Goal: Task Accomplishment & Management: Manage account settings

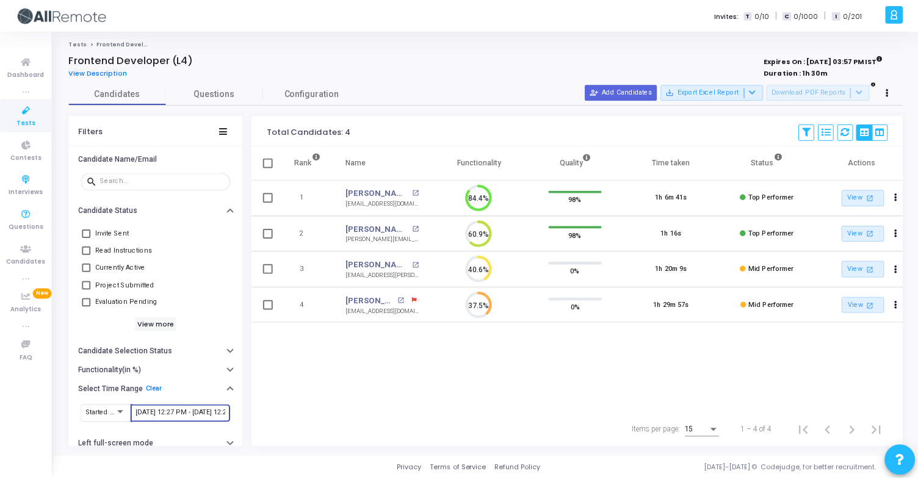
scroll to position [26, 31]
click at [29, 168] on link "Interviews" at bounding box center [26, 185] width 52 height 34
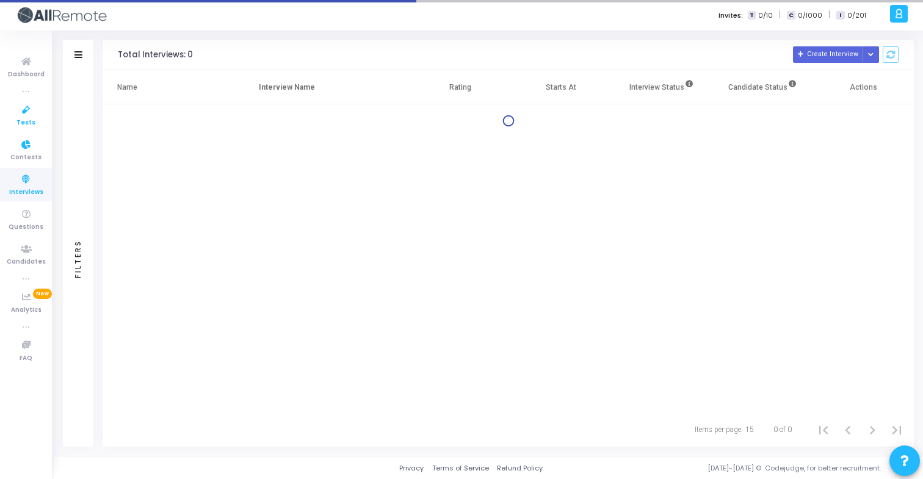
click at [25, 118] on span "Tests" at bounding box center [25, 123] width 19 height 10
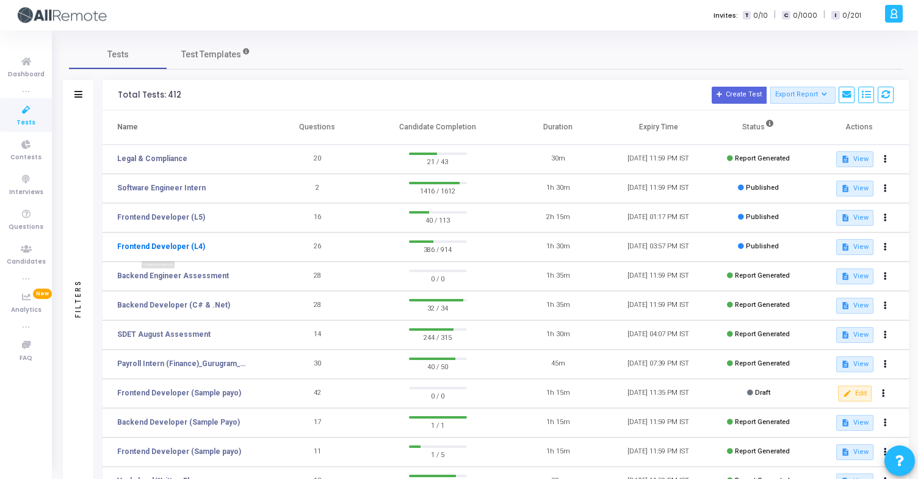
click at [190, 250] on link "Frontend Developer (L4)" at bounding box center [161, 246] width 88 height 11
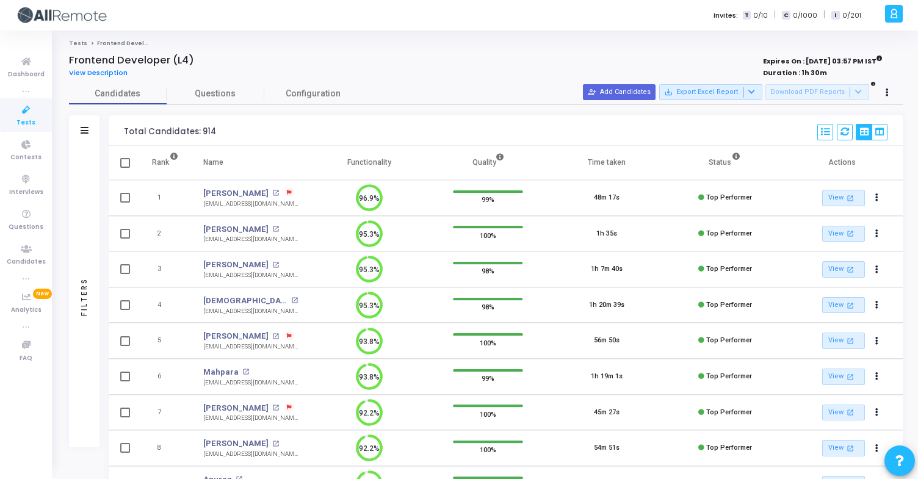
click at [84, 127] on icon at bounding box center [85, 130] width 8 height 7
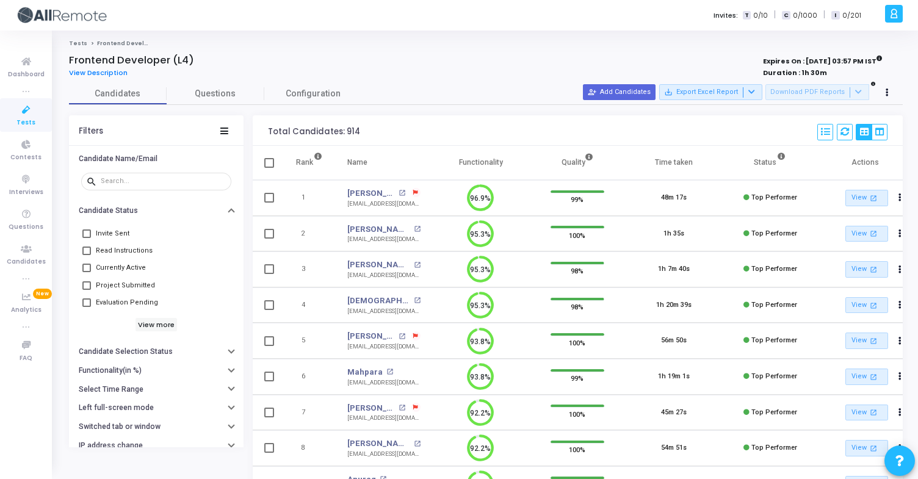
drag, startPoint x: 340, startPoint y: 126, endPoint x: 367, endPoint y: 127, distance: 26.9
click at [367, 127] on div "Total Candidates: 914 Select S No Name Questions Functionality Quality Time Tak…" at bounding box center [578, 130] width 650 height 31
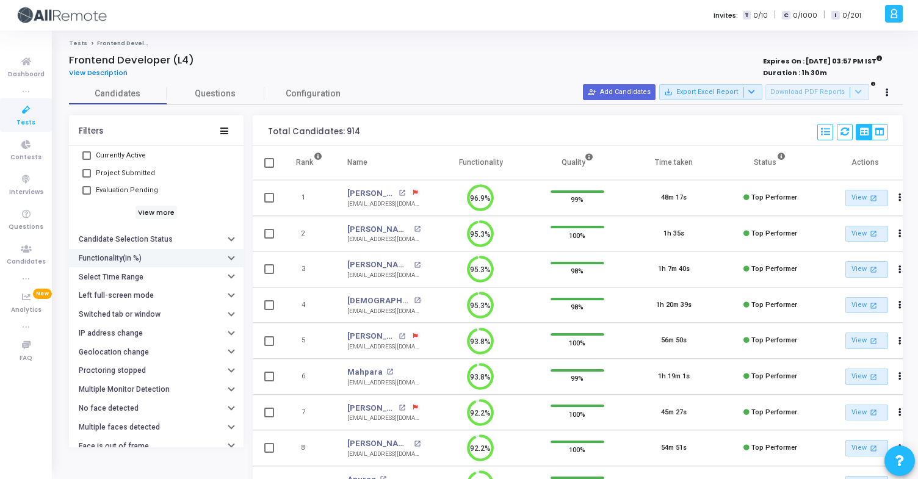
click at [140, 261] on div "Functionality(in %)" at bounding box center [112, 258] width 67 height 9
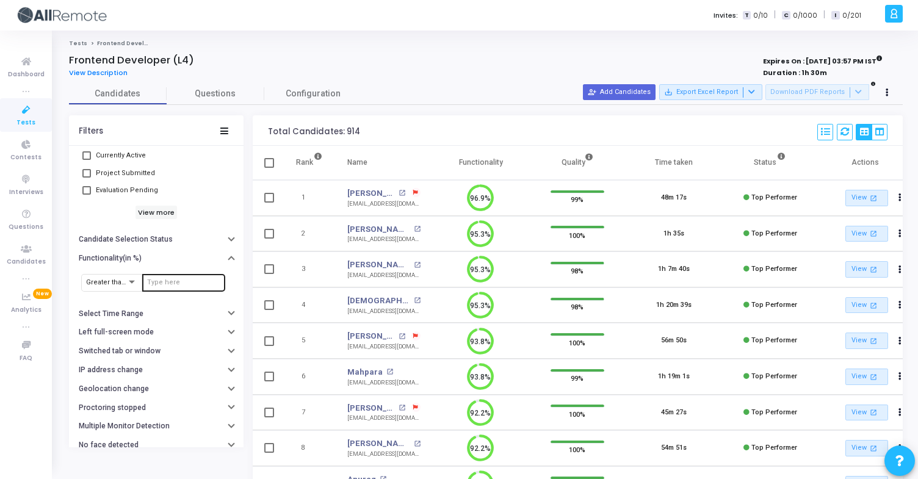
click at [160, 284] on input "number" at bounding box center [183, 282] width 73 height 7
click at [144, 241] on h6 "Candidate Selection Status" at bounding box center [126, 239] width 94 height 9
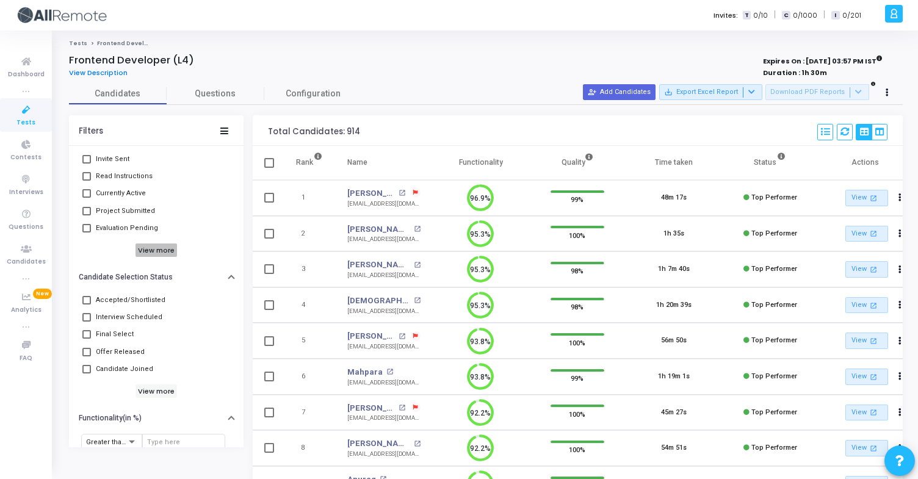
click at [156, 249] on h6 "View more" at bounding box center [156, 249] width 42 height 13
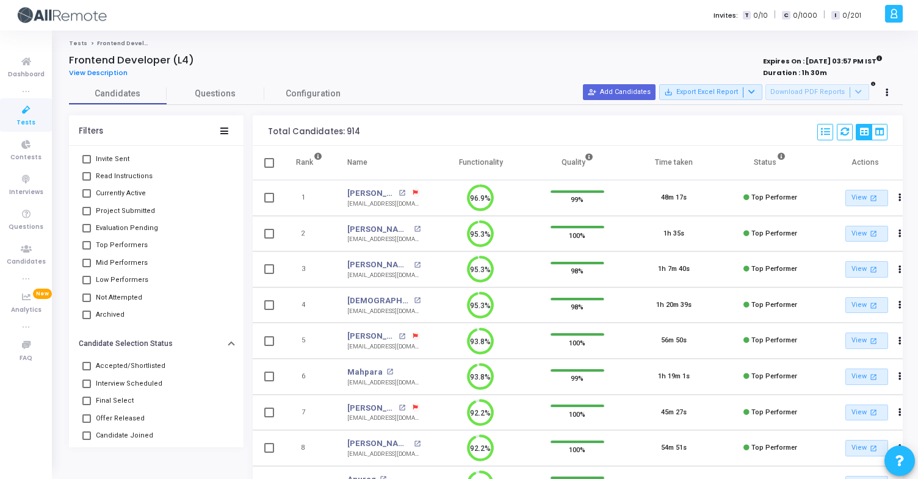
click at [86, 247] on span at bounding box center [86, 245] width 9 height 9
click at [86, 250] on input "Top Performers" at bounding box center [86, 250] width 1 height 1
checkbox input "true"
drag, startPoint x: 343, startPoint y: 128, endPoint x: 359, endPoint y: 128, distance: 15.9
click at [359, 128] on div "Total Candidates: 217 Save View Delete View Select S No Name Questions Function…" at bounding box center [578, 130] width 650 height 31
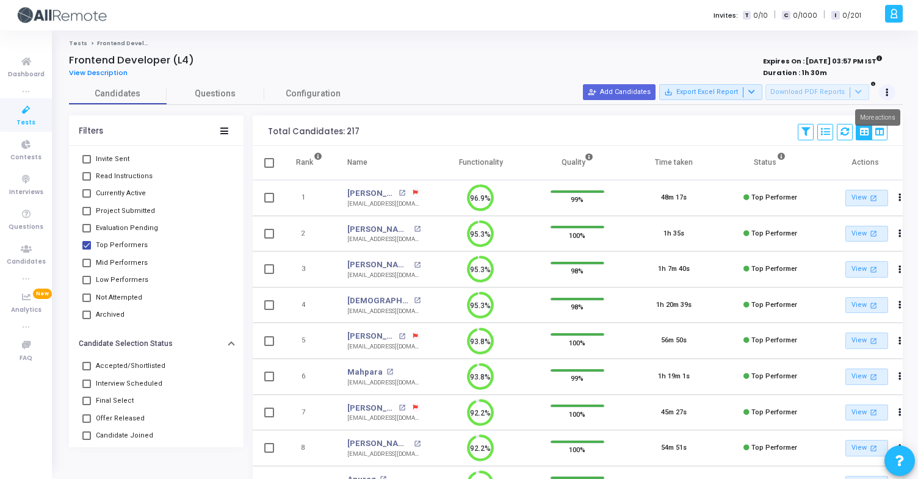
click at [888, 93] on button at bounding box center [887, 92] width 17 height 17
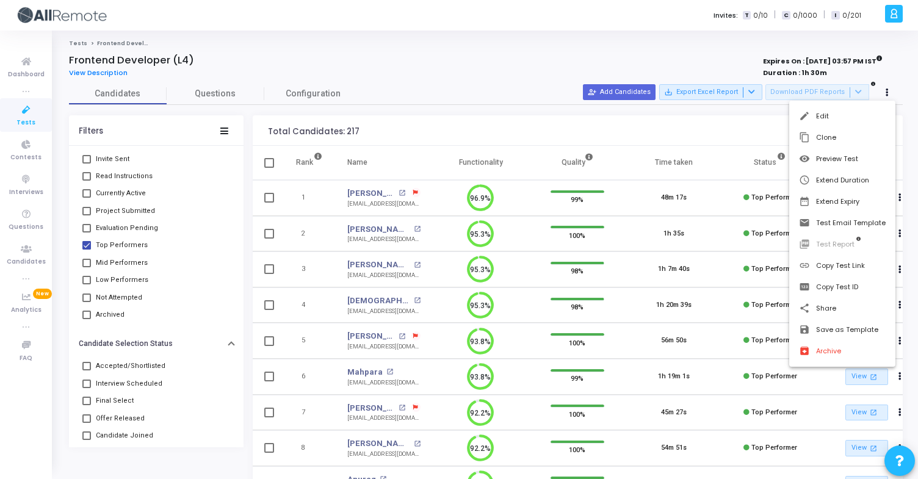
click at [735, 91] on div at bounding box center [459, 239] width 918 height 479
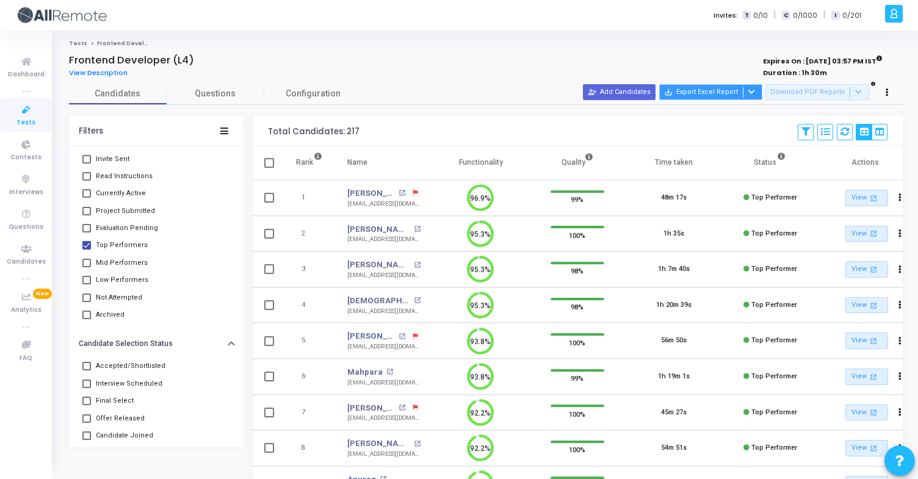
click at [721, 90] on button "save_alt Export Excel Report" at bounding box center [710, 92] width 103 height 16
click at [736, 114] on button "Export with applied filter" at bounding box center [718, 115] width 101 height 21
